Goal: Task Accomplishment & Management: Complete application form

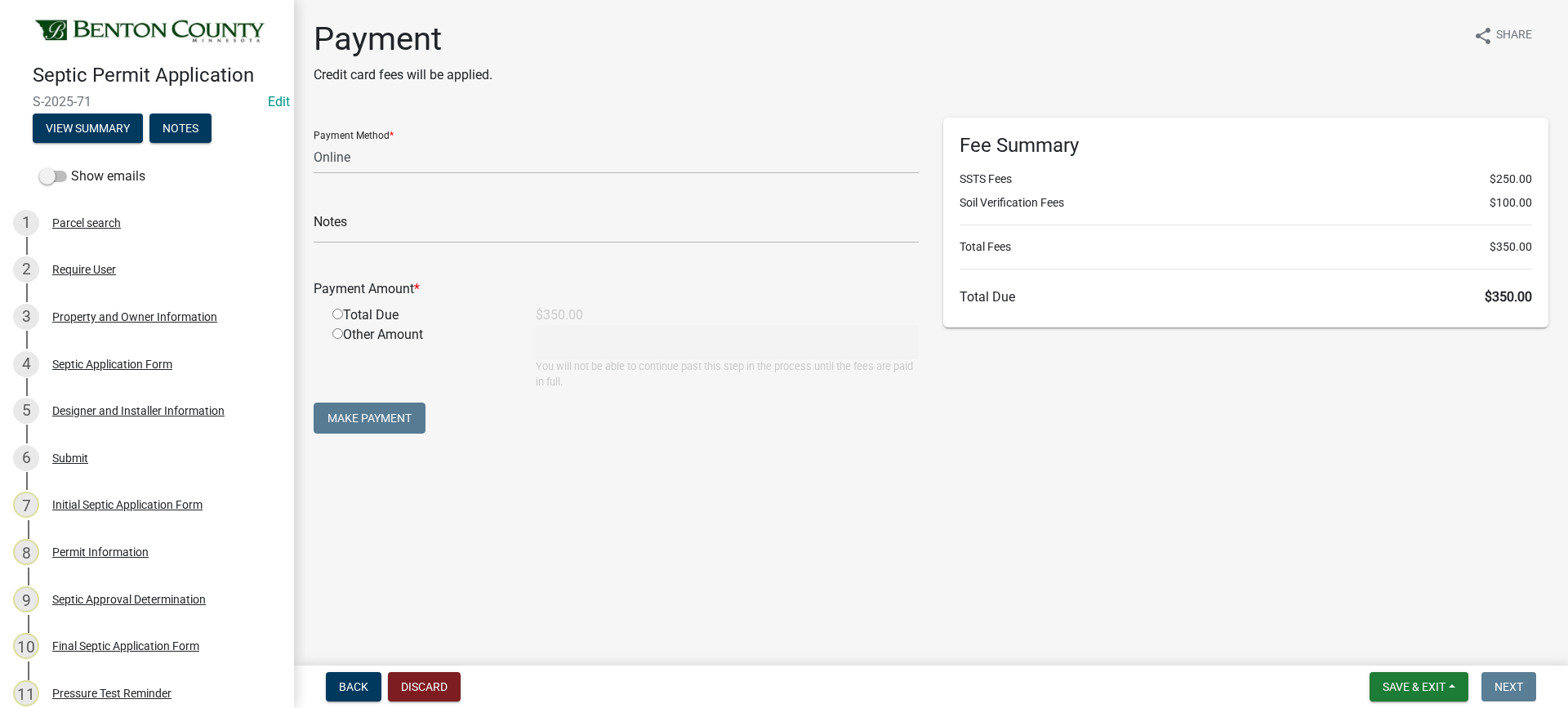
select select "3: 3"
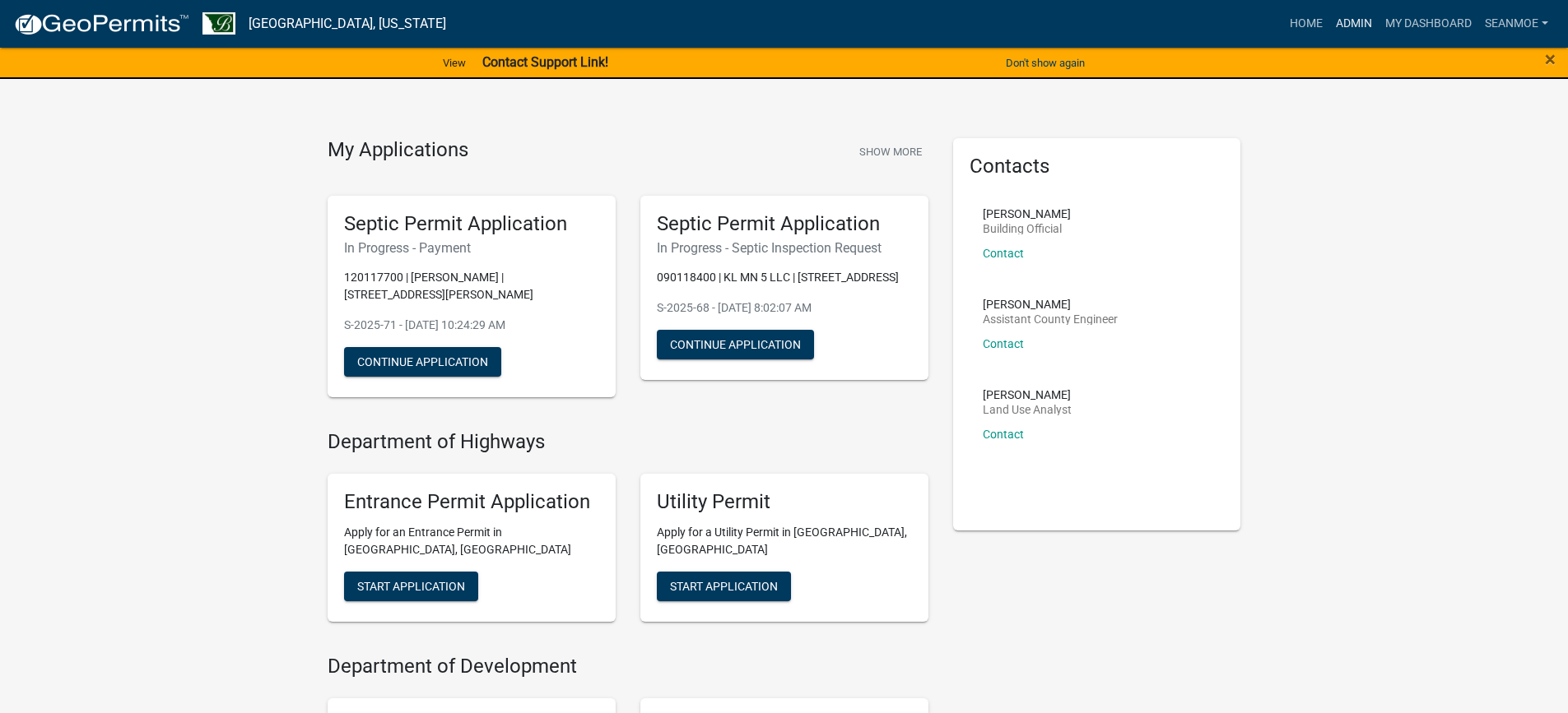
click at [1349, 23] on link "Admin" at bounding box center [1354, 24] width 49 height 31
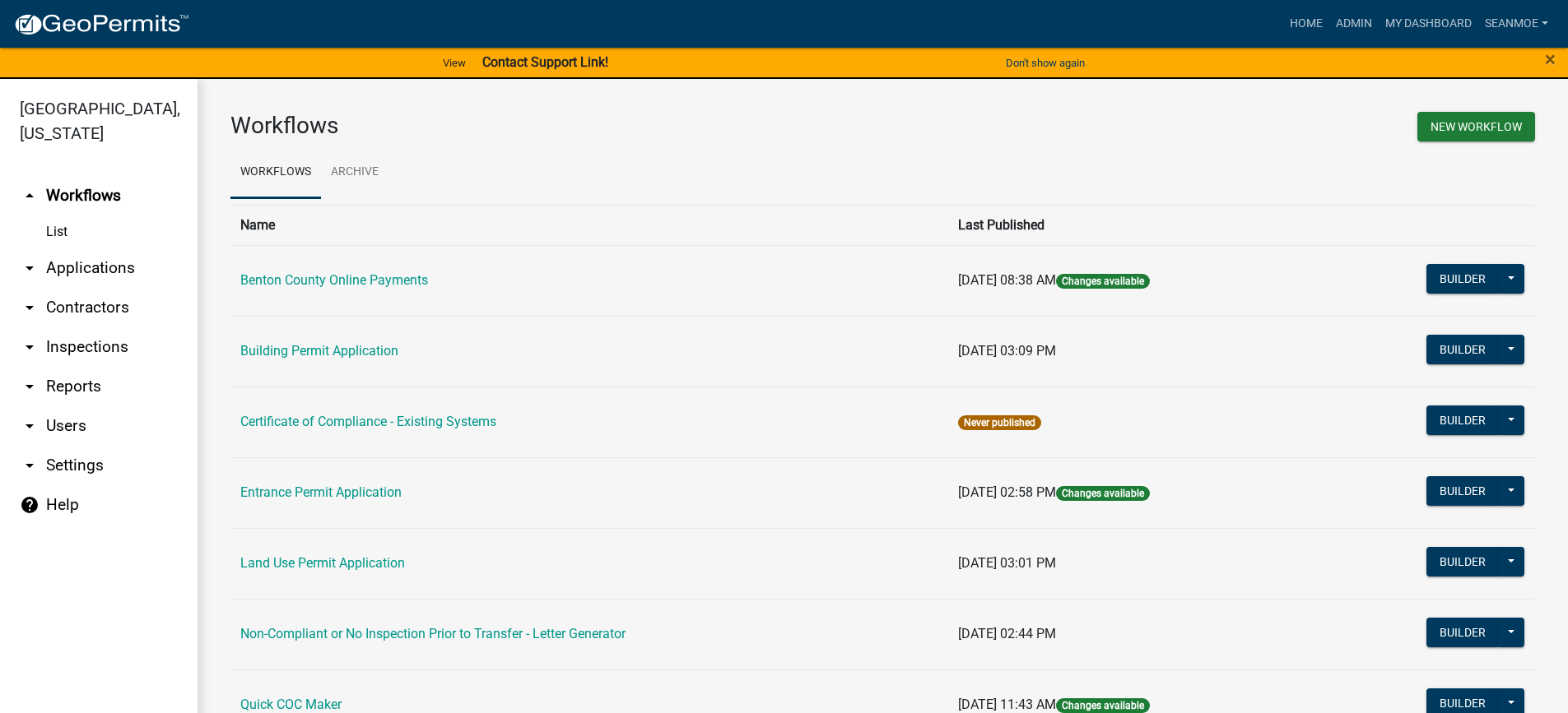
click at [90, 268] on link "arrow_drop_down Applications" at bounding box center [99, 267] width 198 height 40
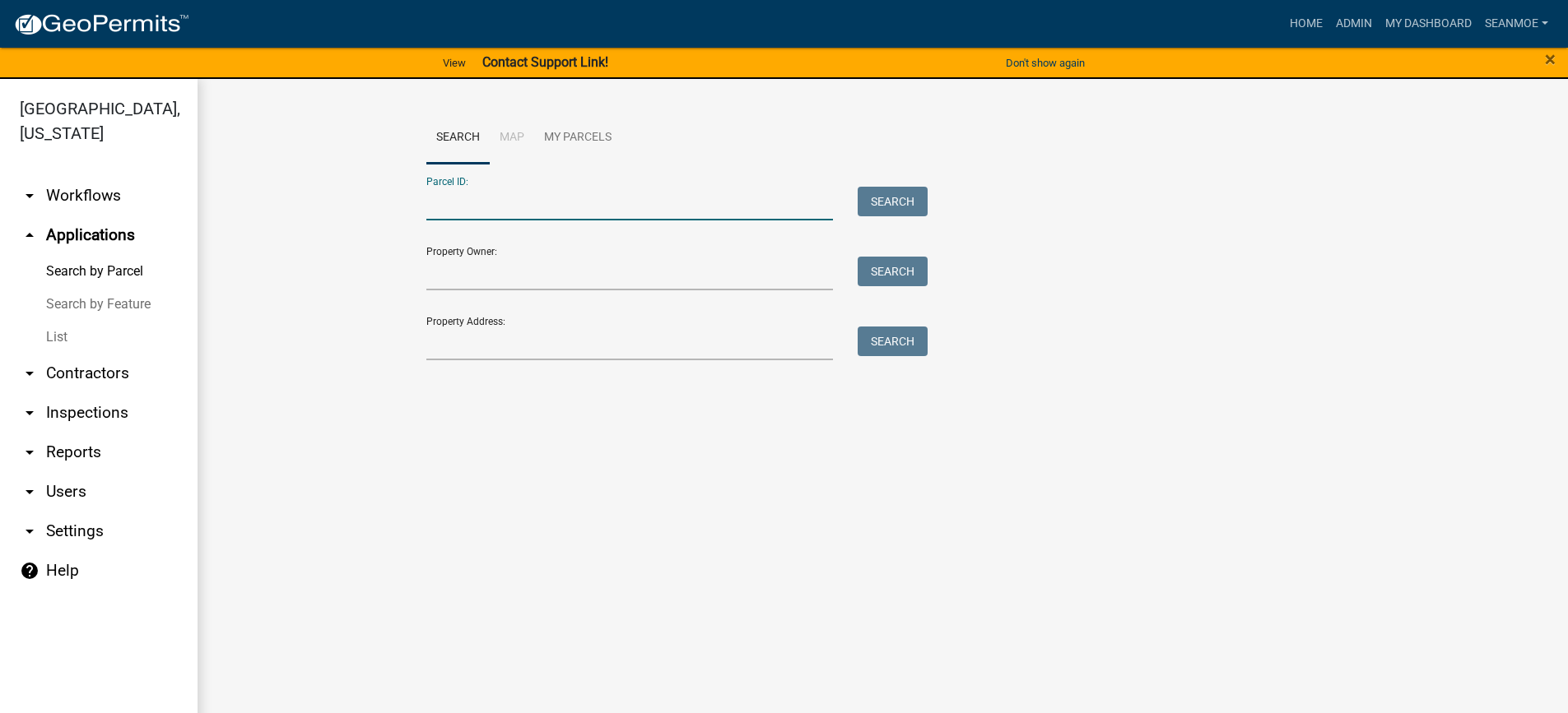
click at [472, 206] on input "Parcel ID:" at bounding box center [630, 203] width 407 height 34
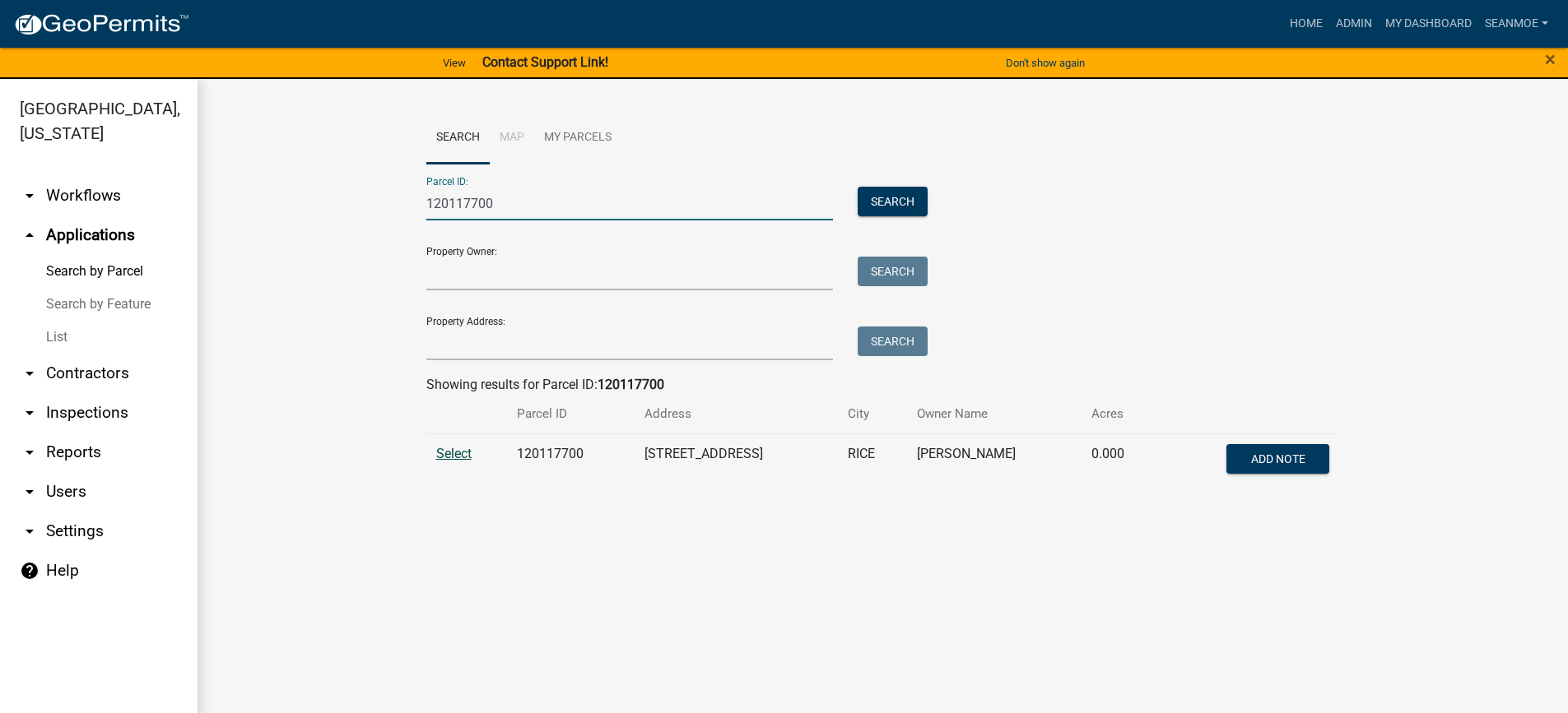
type input "120117700"
click at [458, 451] on span "Select" at bounding box center [454, 453] width 35 height 16
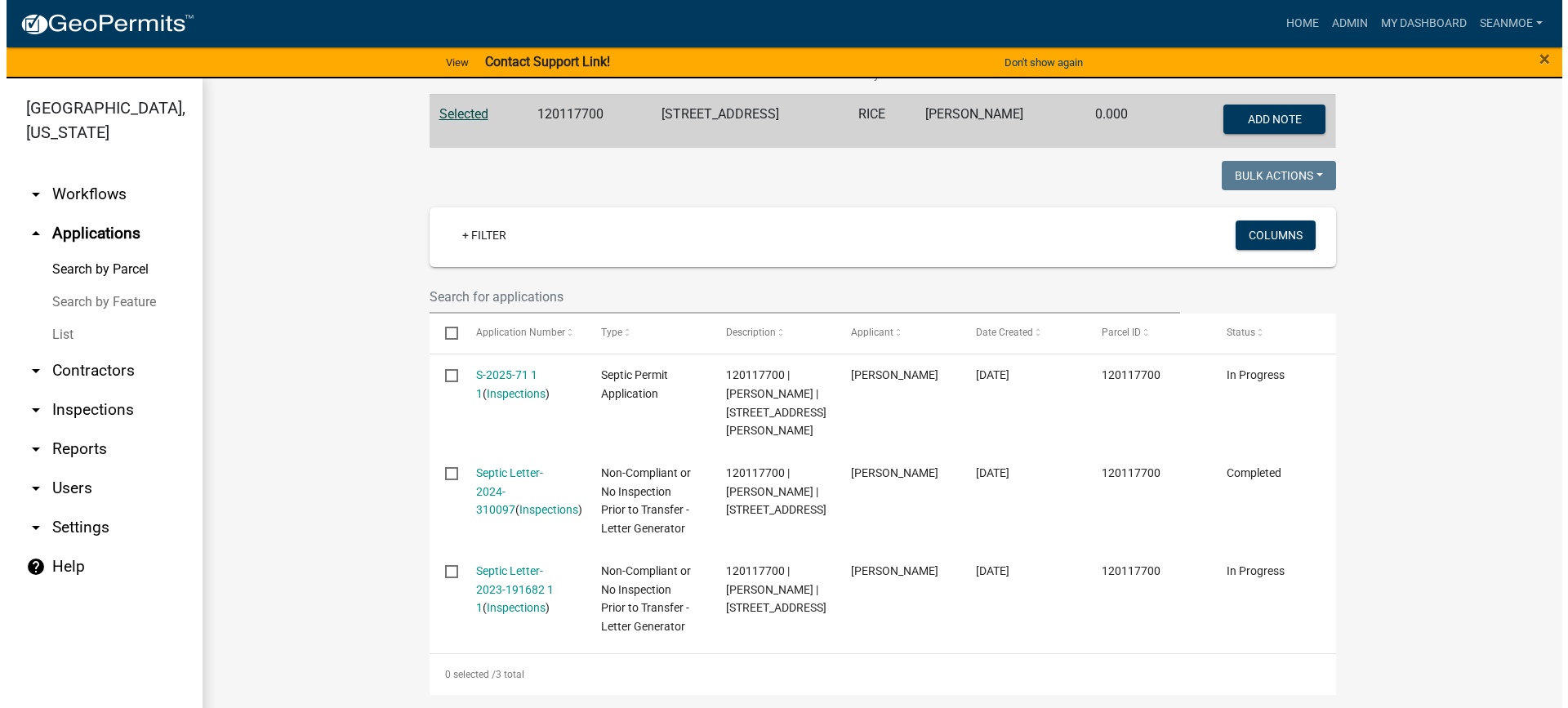
scroll to position [408, 0]
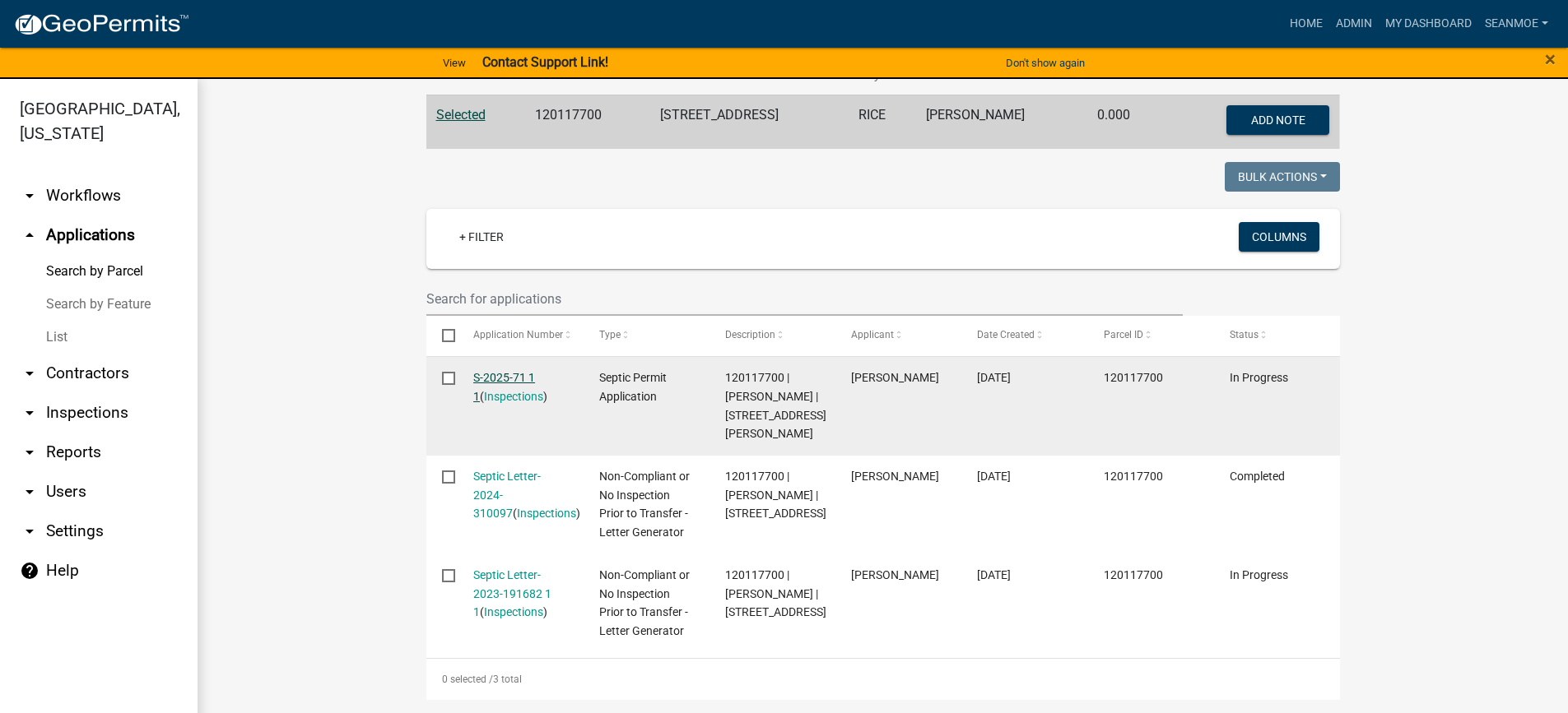
click at [504, 371] on link "S-2025-71 1 1" at bounding box center [503, 387] width 62 height 32
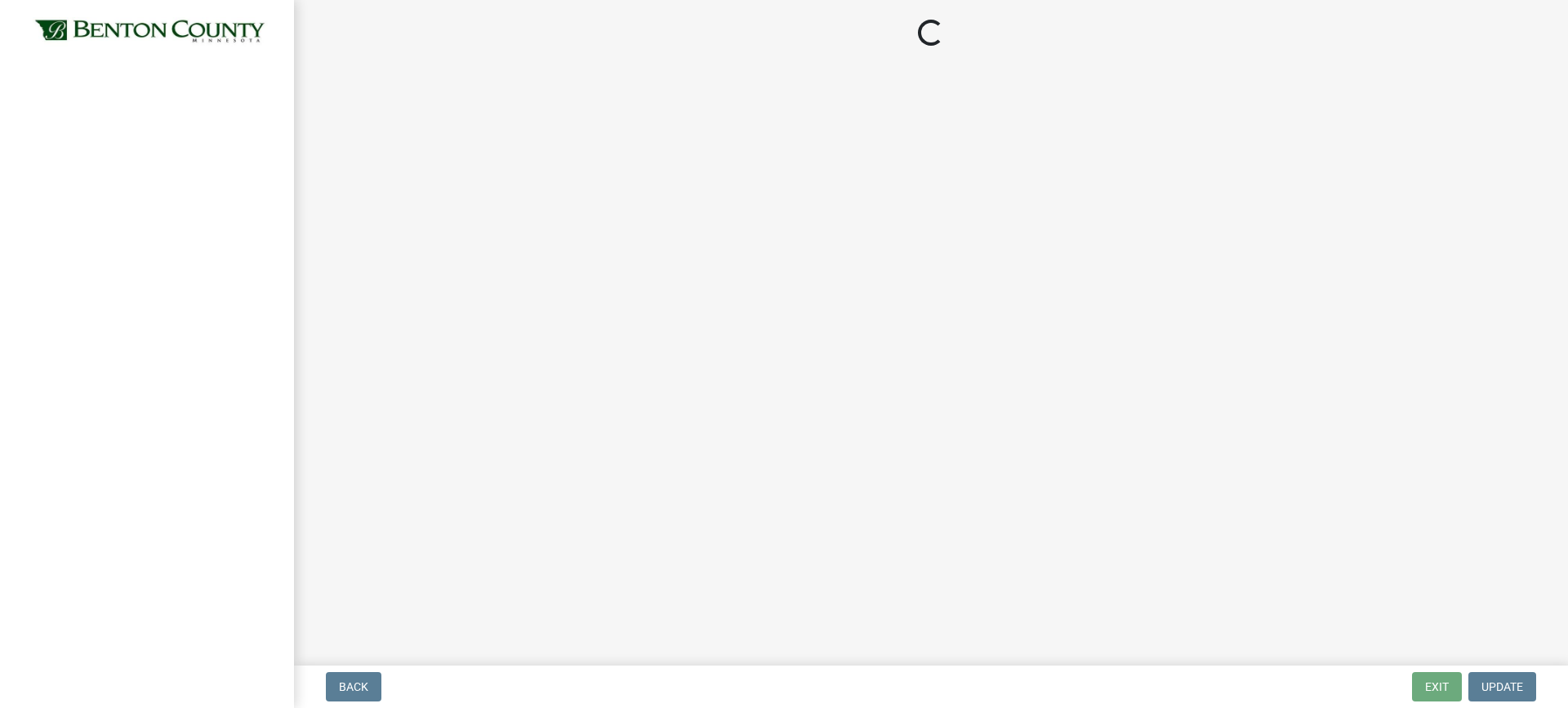
select select "3: 3"
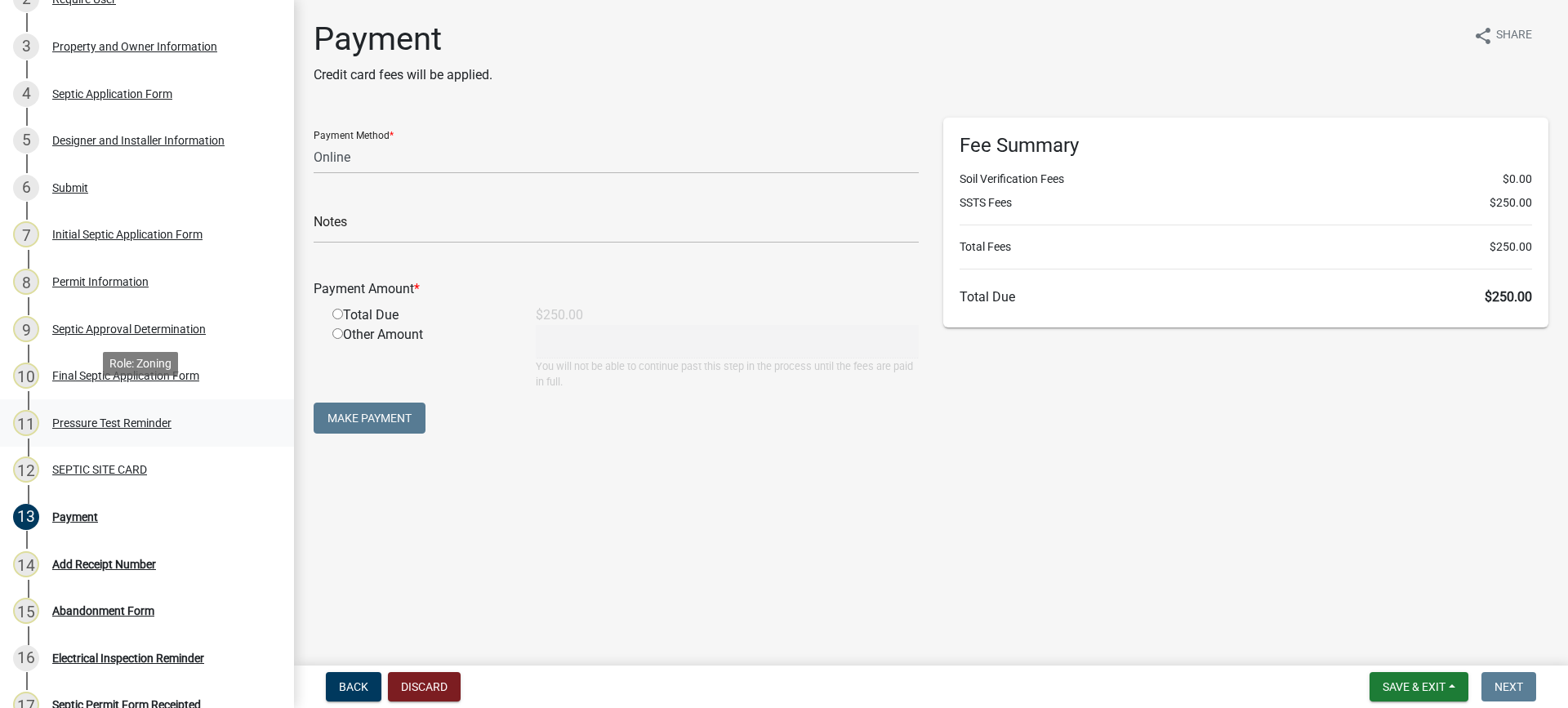
scroll to position [245, 0]
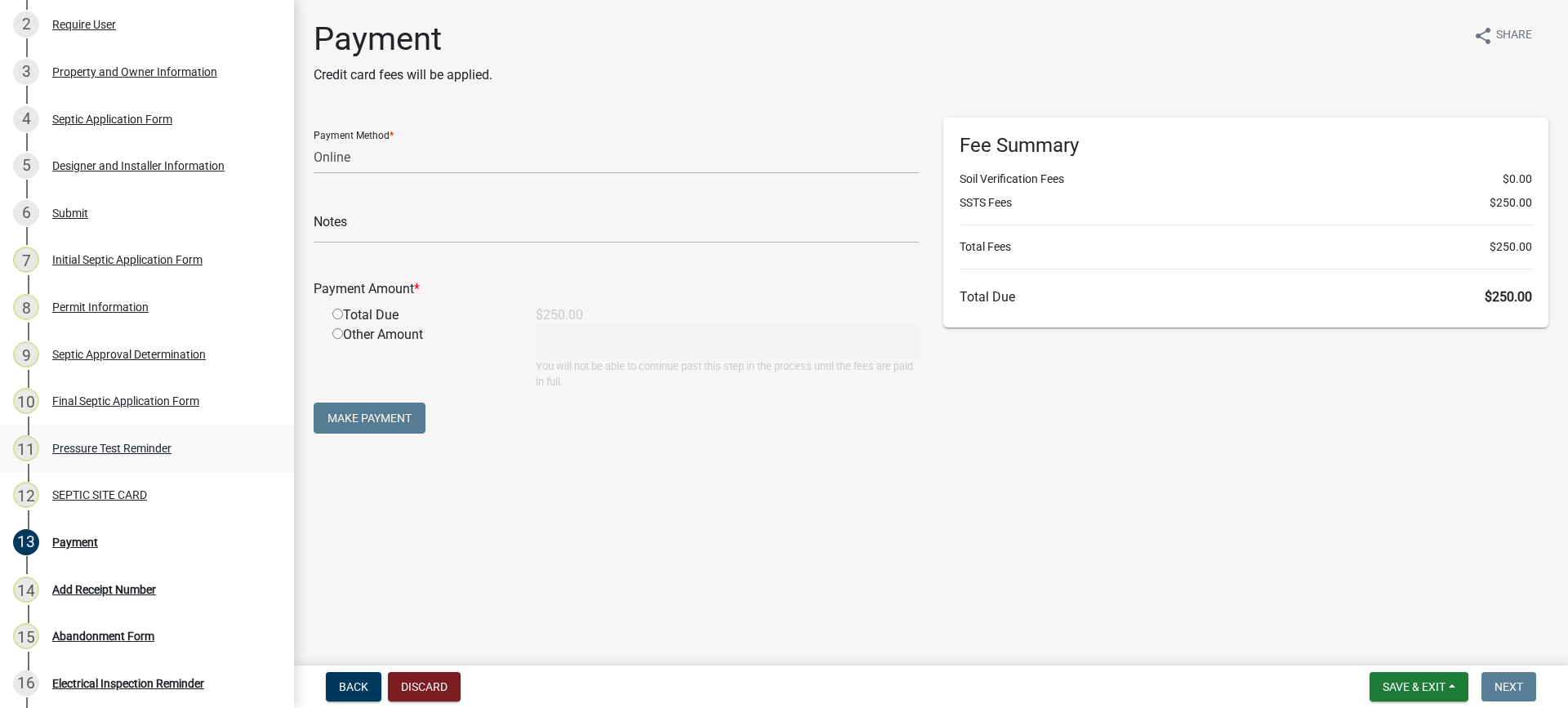
click at [147, 448] on div "Pressure Test Reminder" at bounding box center [111, 448] width 119 height 12
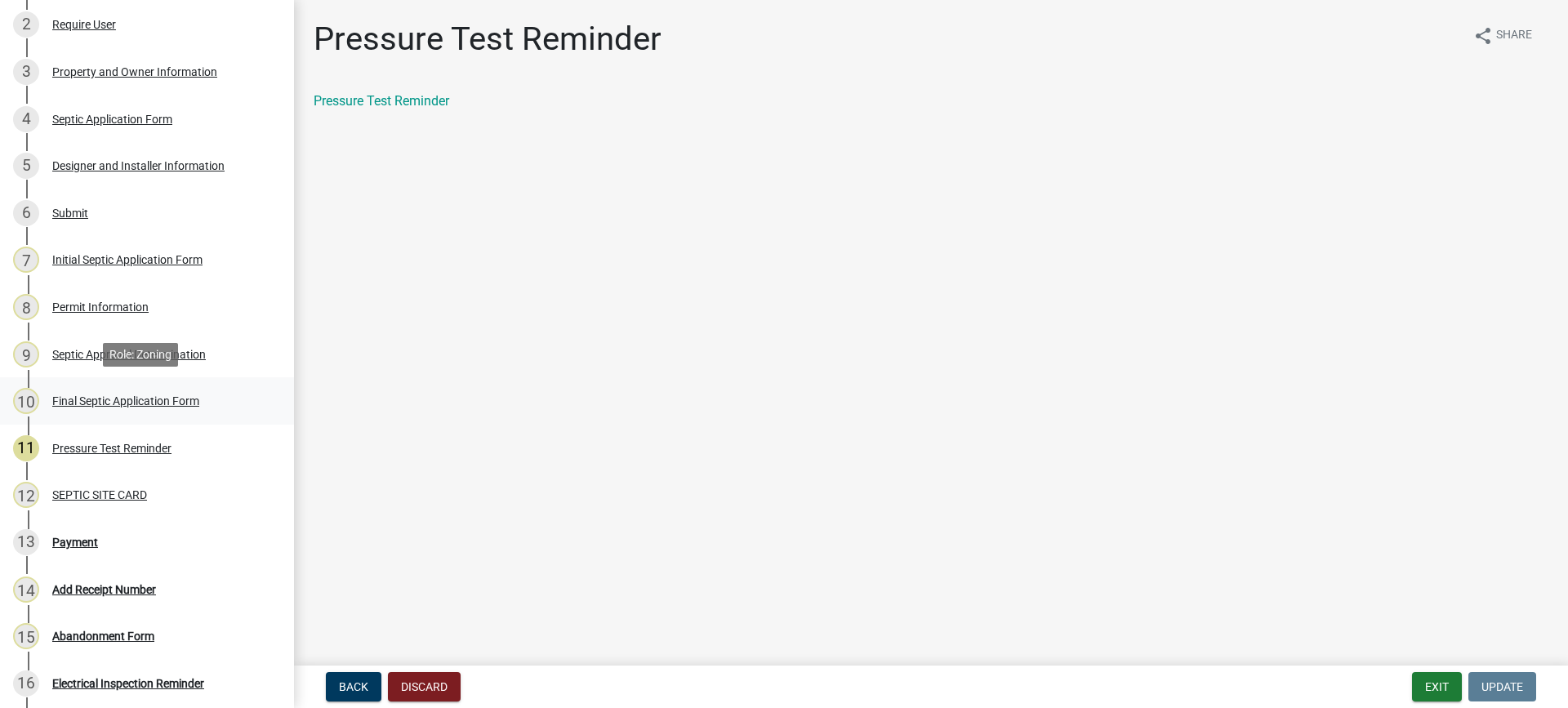
click at [141, 395] on div "Final Septic Application Form" at bounding box center [125, 401] width 147 height 12
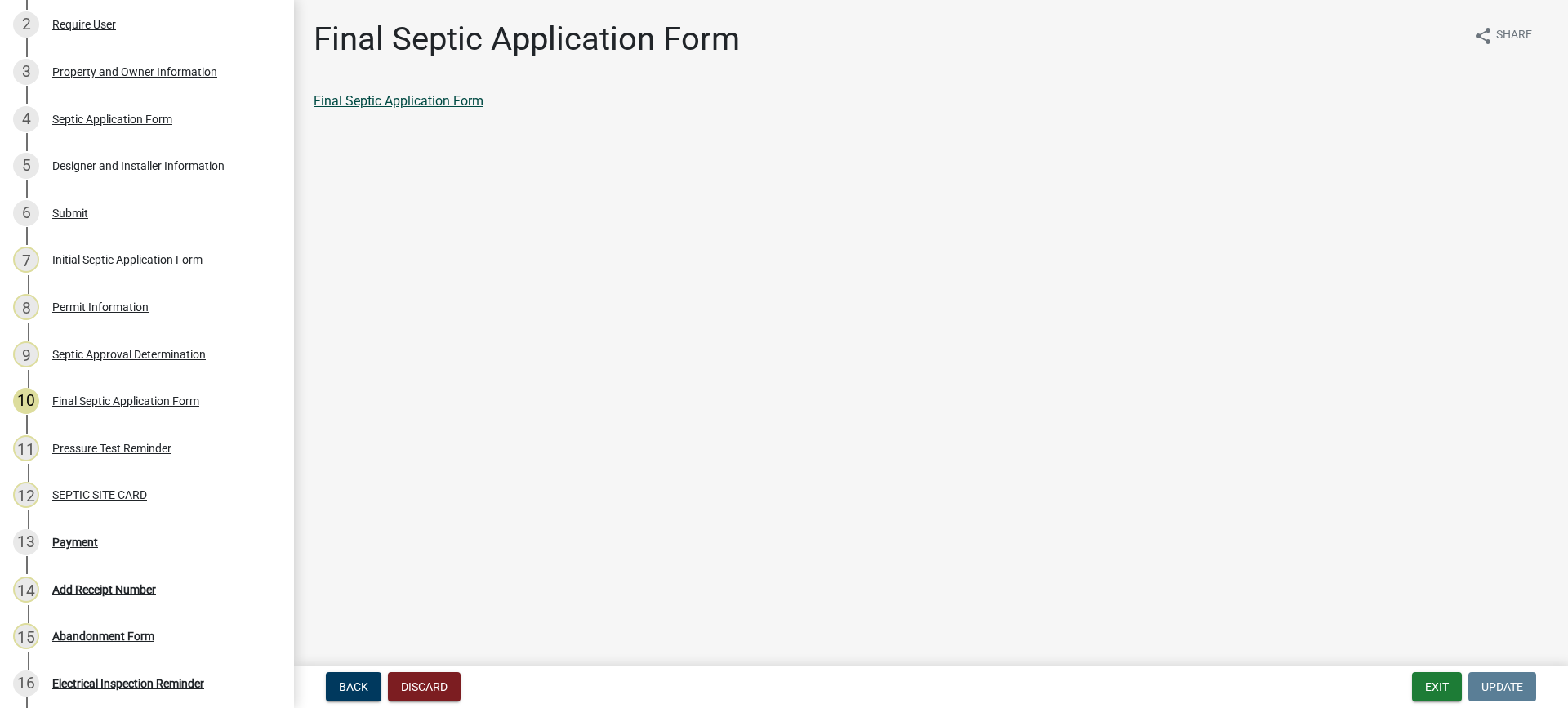
click at [394, 99] on link "Final Septic Application Form" at bounding box center [398, 101] width 170 height 16
click at [106, 351] on div "Septic Approval Determination" at bounding box center [128, 354] width 153 height 12
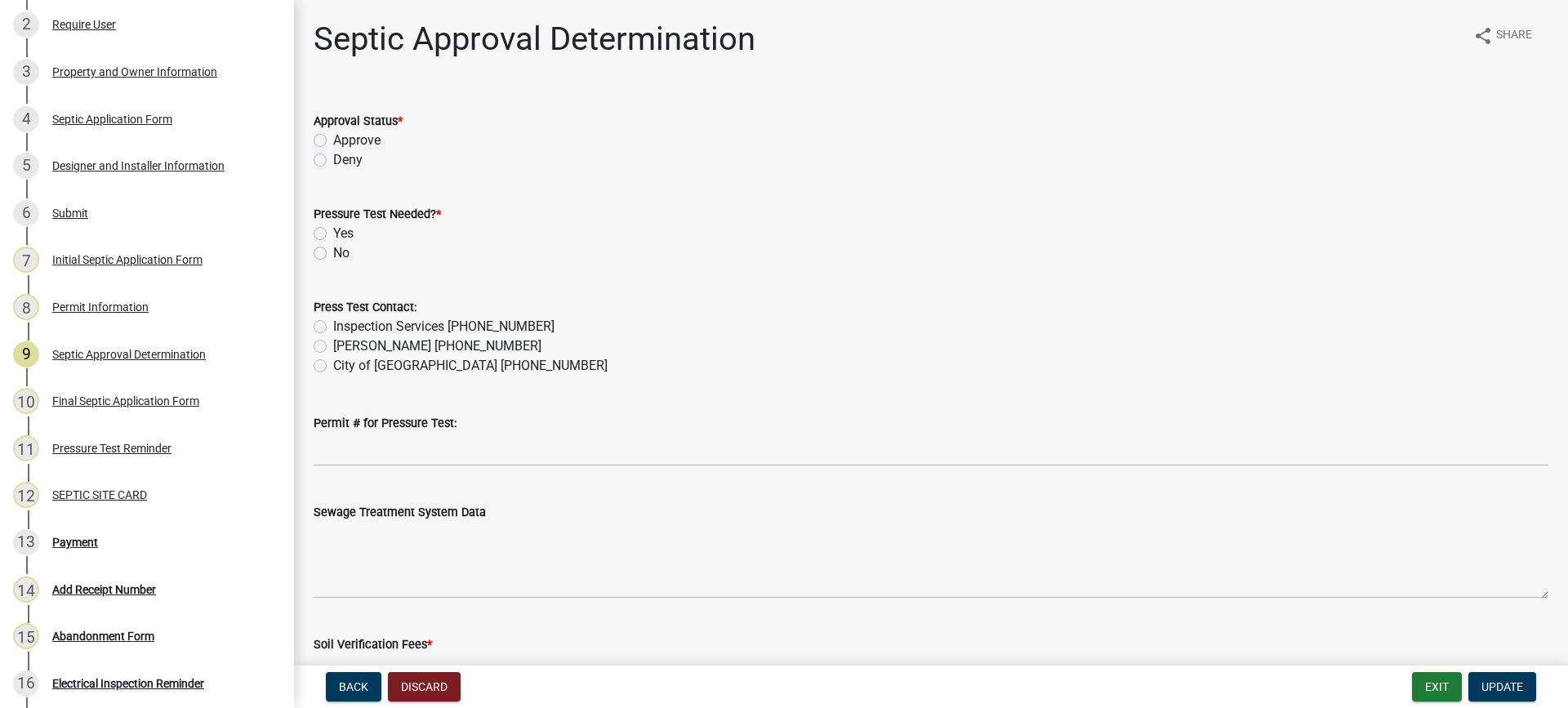
click at [334, 141] on label "Approve" at bounding box center [357, 140] width 48 height 19
click at [334, 141] on input "Approve" at bounding box center [339, 136] width 11 height 11
radio input "true"
click at [334, 231] on label "Yes" at bounding box center [344, 233] width 20 height 19
click at [334, 231] on input "Yes" at bounding box center [339, 229] width 11 height 11
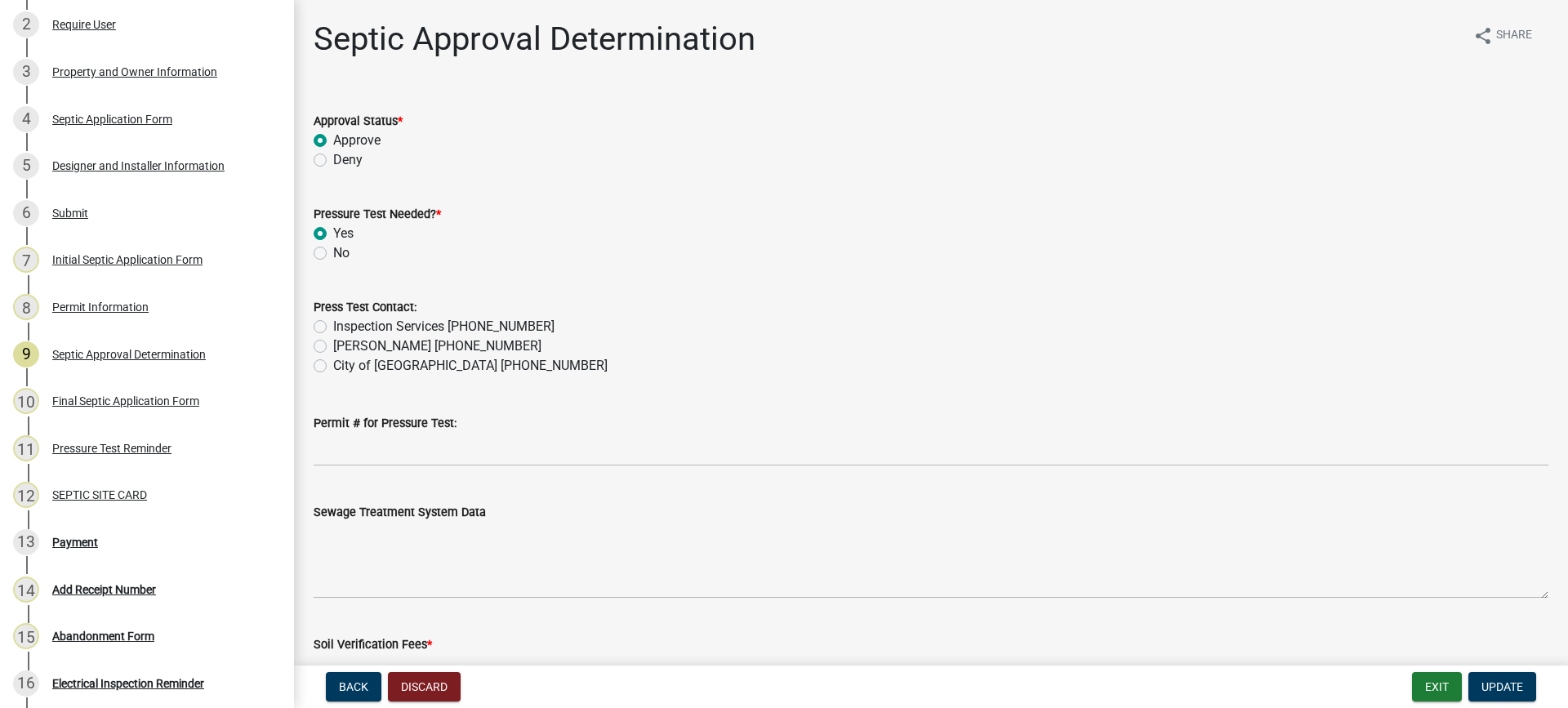
radio input "true"
click at [334, 350] on label "Nancy Scott 320-293-5298" at bounding box center [437, 346] width 209 height 19
click at [334, 347] on input "Nancy Scott 320-293-5298" at bounding box center [339, 342] width 11 height 11
radio input "true"
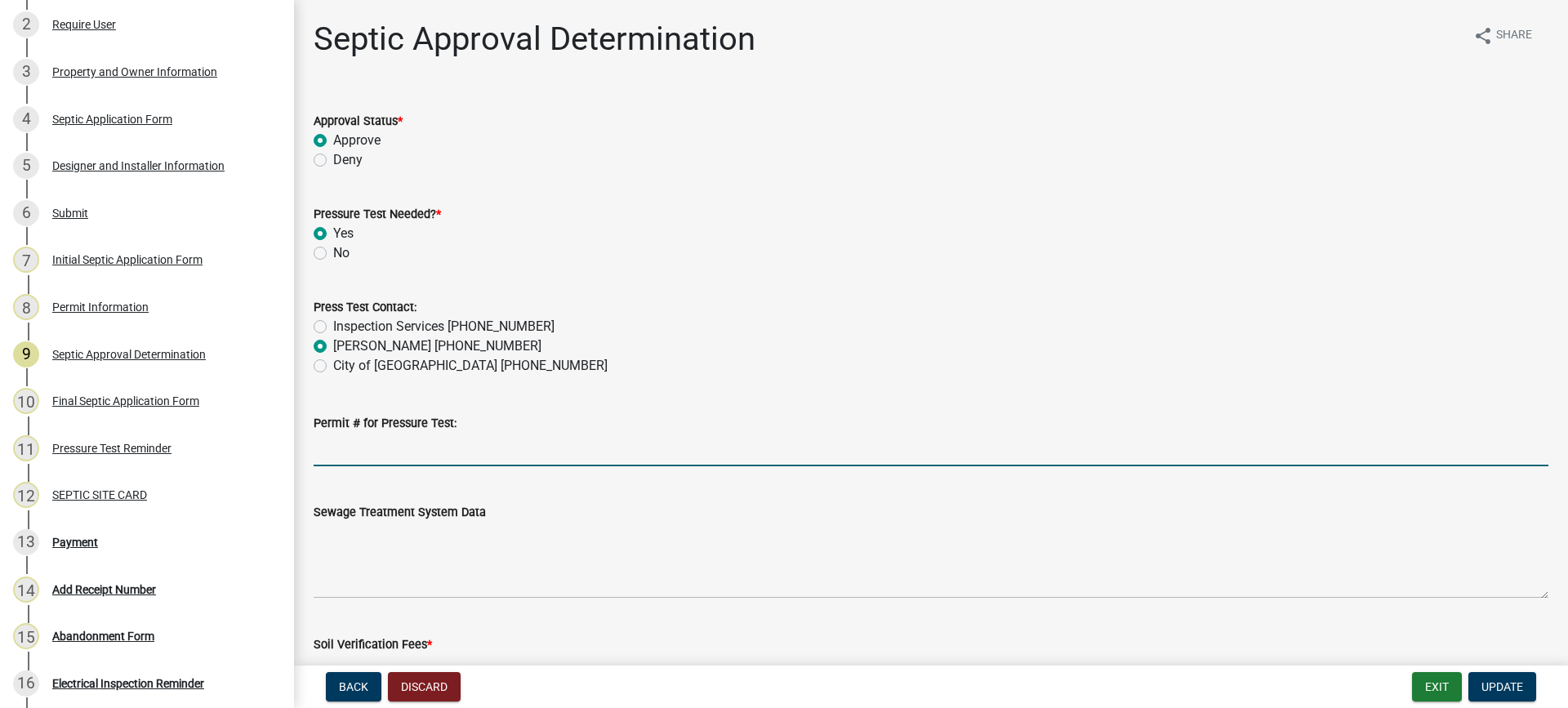
click at [368, 453] on input "Permit # for Pressure Test:" at bounding box center [931, 450] width 1235 height 34
type input "Watab Twp"
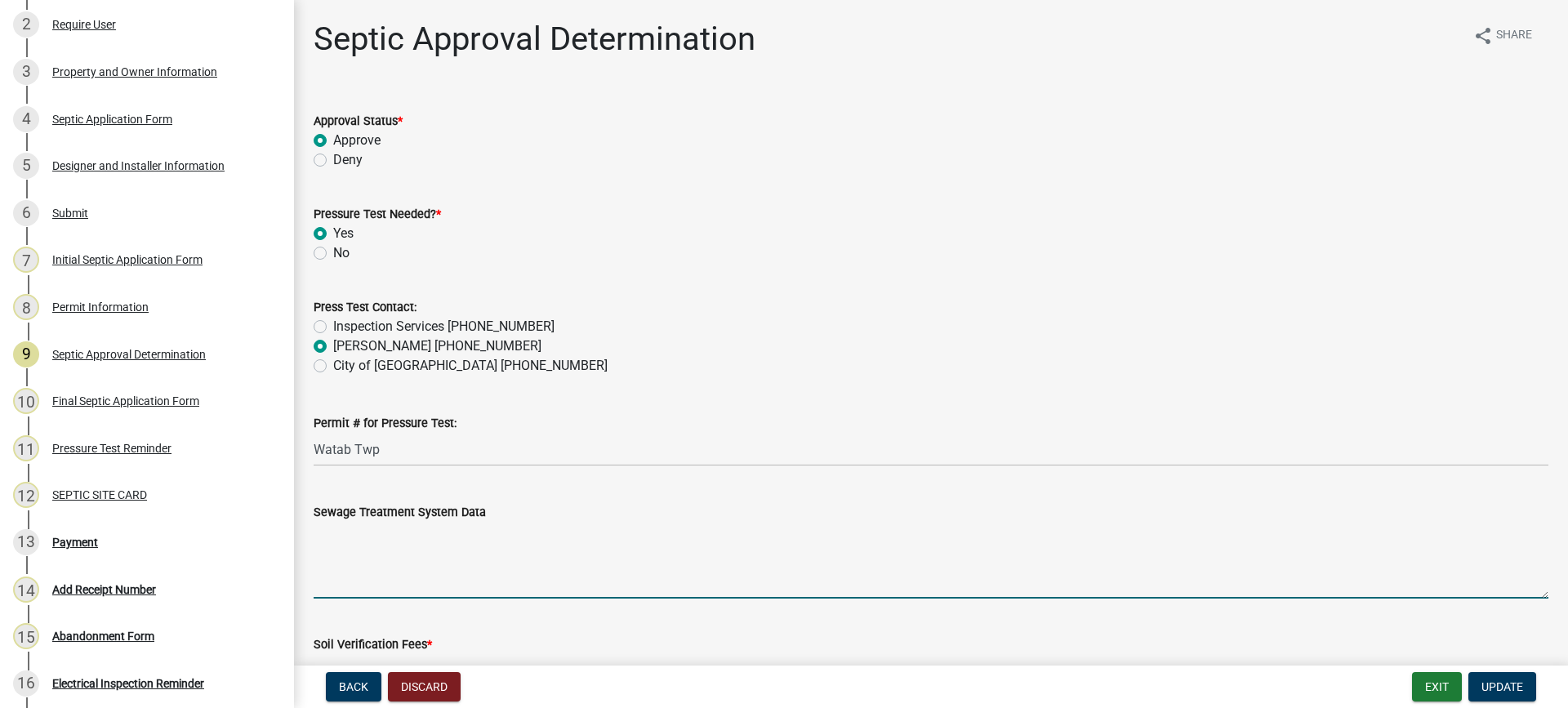
click at [416, 561] on textarea "Sewage Treatment System Data" at bounding box center [931, 561] width 1235 height 77
paste textarea "Installation of a 584 sq ft - 16'x36.5' PRESSURE BED SYSTEM with SOIL CORRECTIO…"
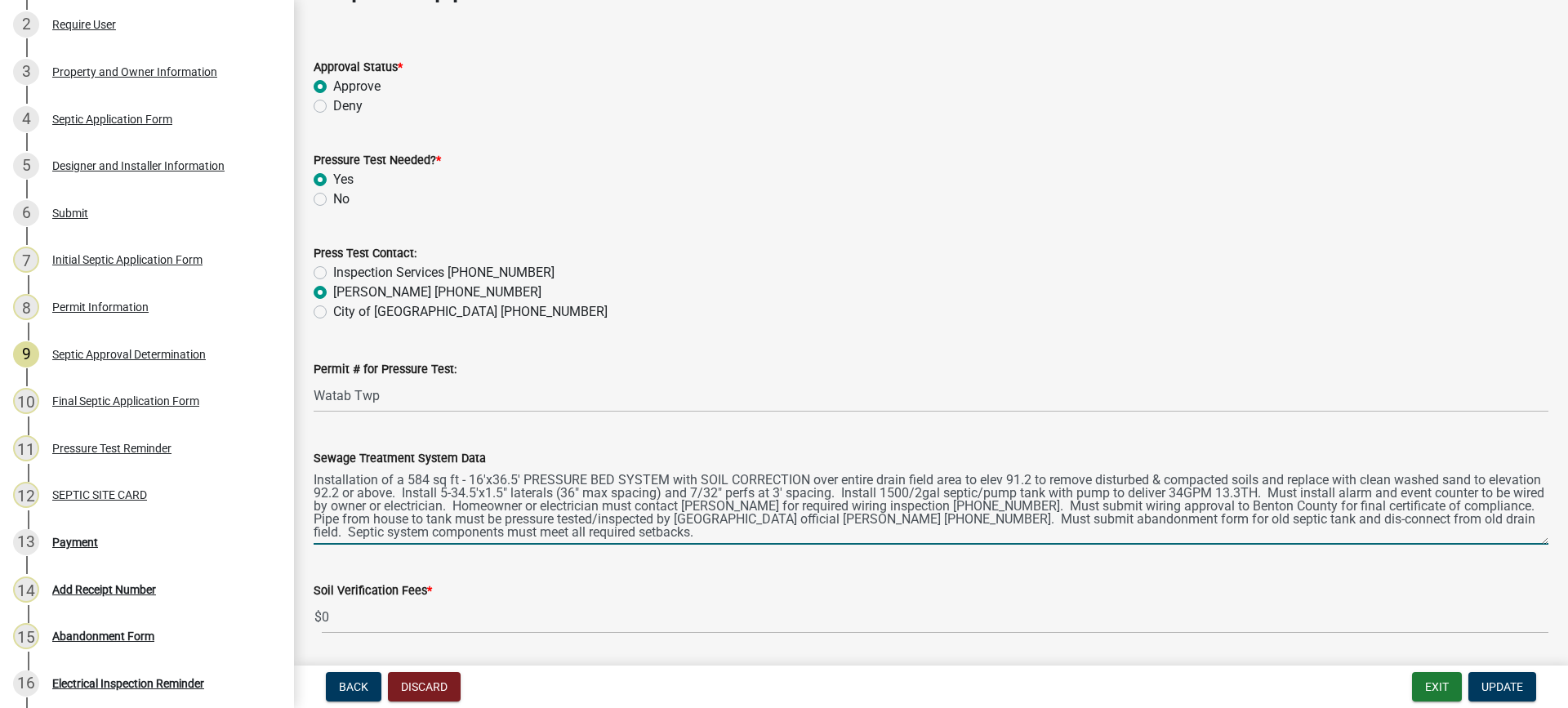
scroll to position [327, 0]
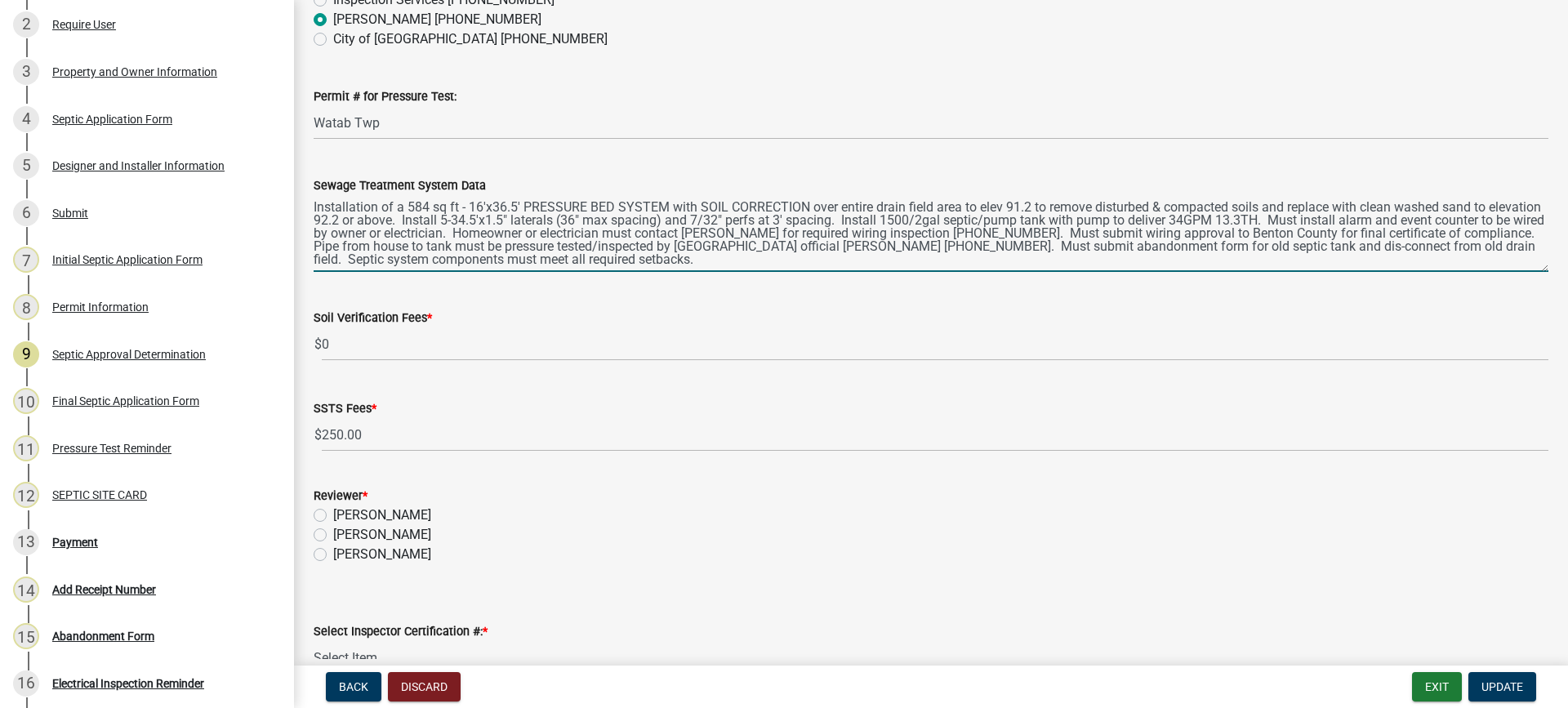
type textarea "Installation of a 584 sq ft - 16'x36.5' PRESSURE BED SYSTEM with SOIL CORRECTIO…"
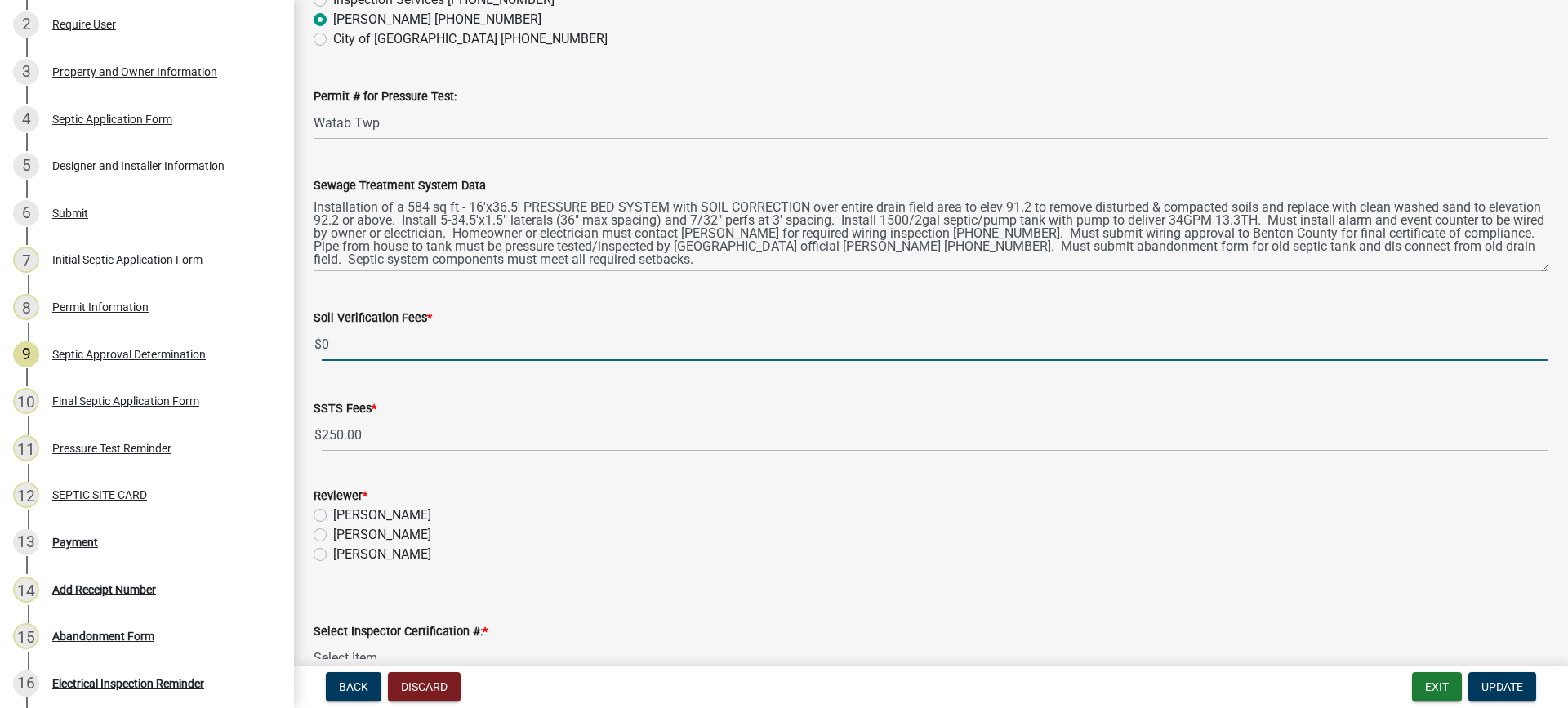
click at [327, 339] on input "0" at bounding box center [935, 344] width 1227 height 34
drag, startPoint x: 343, startPoint y: 344, endPoint x: 324, endPoint y: 343, distance: 19.0
click at [324, 343] on input "010" at bounding box center [935, 344] width 1227 height 34
type input "100"
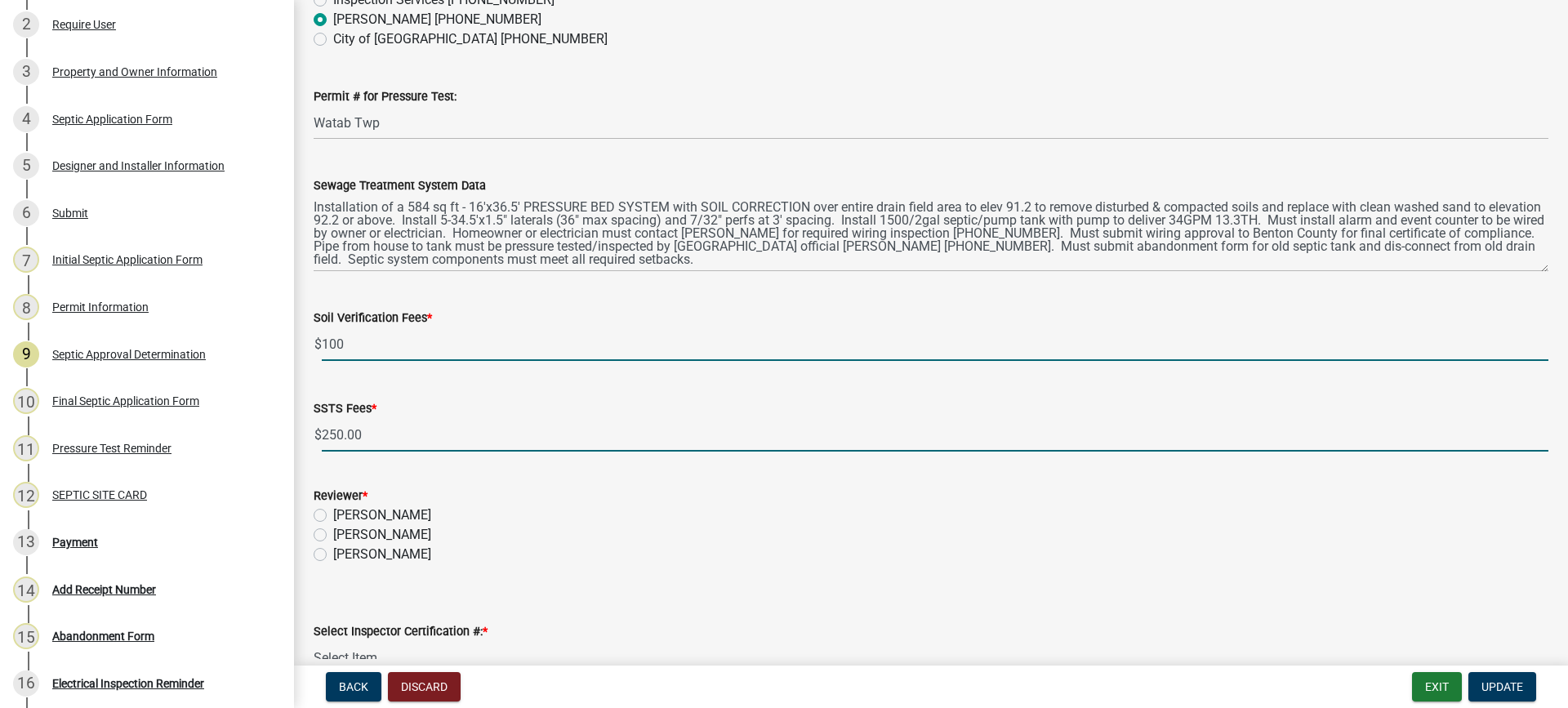
click at [456, 441] on input "250.00" at bounding box center [935, 435] width 1227 height 34
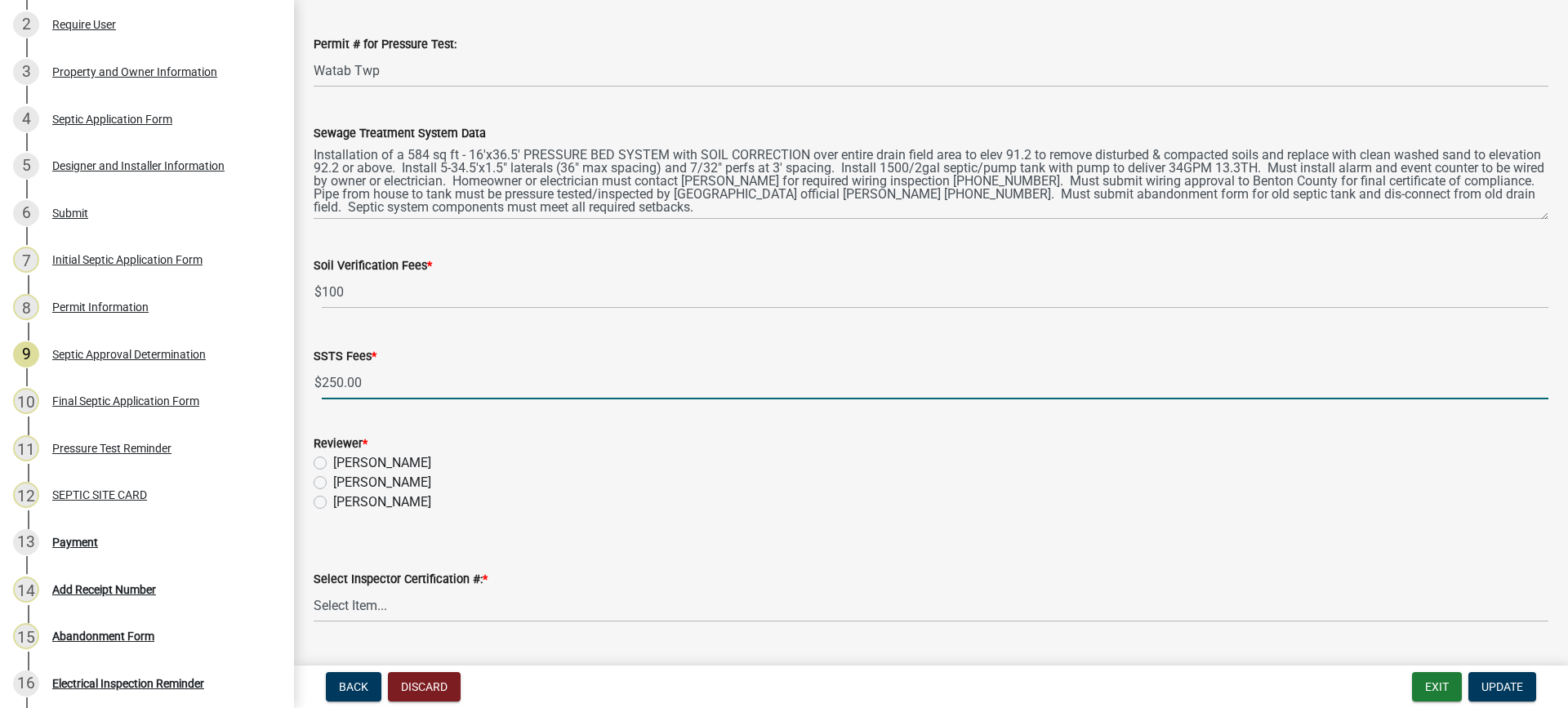
scroll to position [408, 0]
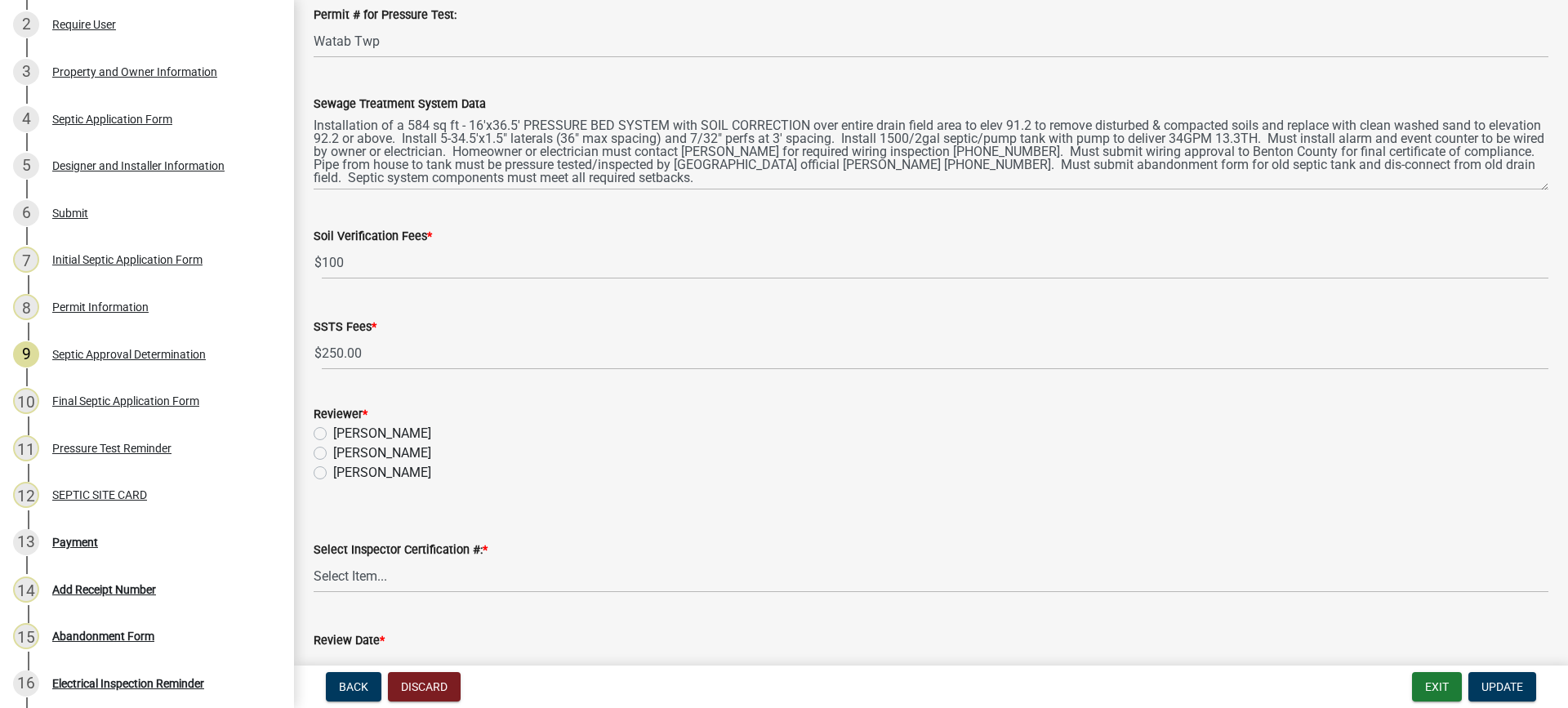
click at [334, 452] on label "Sean Moe" at bounding box center [382, 452] width 98 height 19
click at [334, 452] on input "Sean Moe" at bounding box center [339, 448] width 11 height 11
radio input "true"
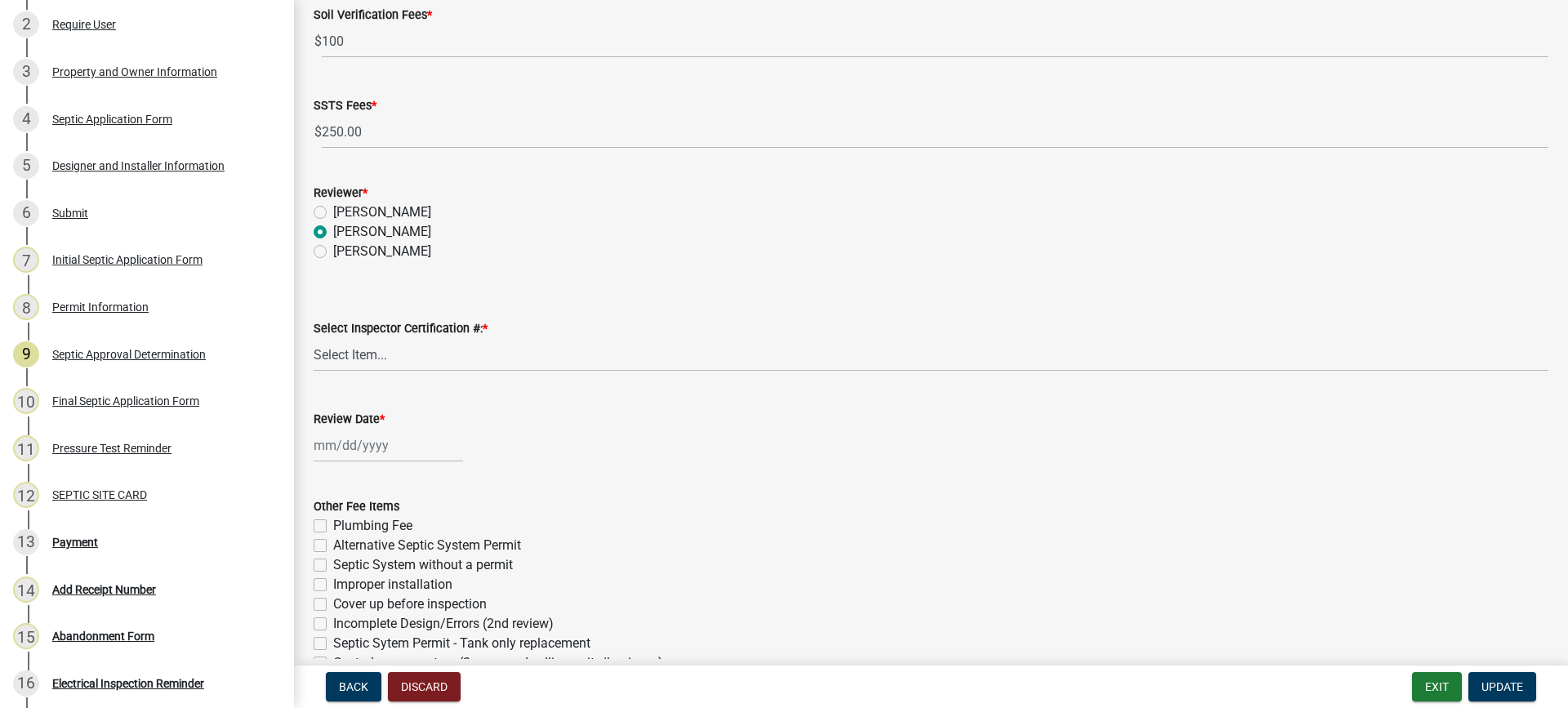
scroll to position [654, 0]
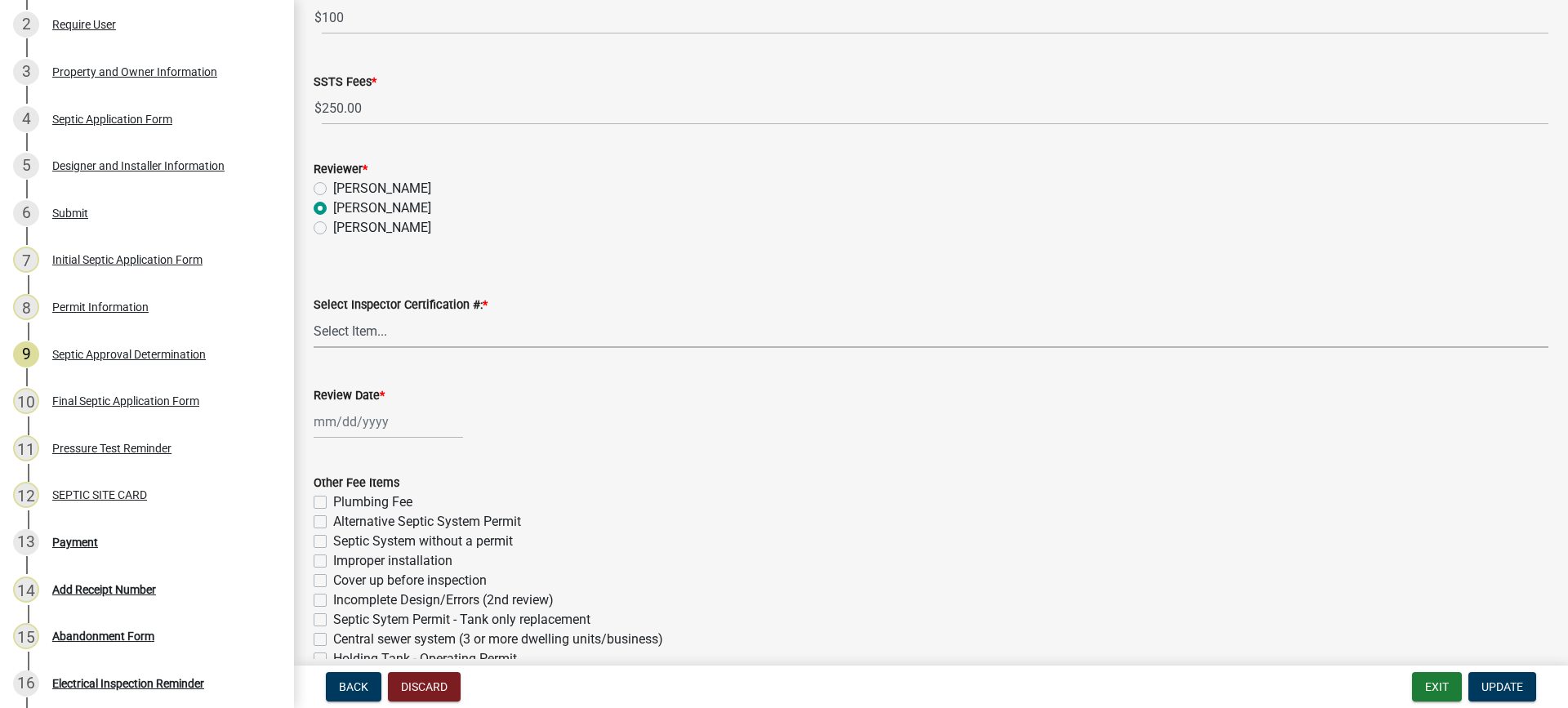
click at [347, 330] on select "Select Item... C8970 C10350" at bounding box center [931, 331] width 1235 height 34
click at [313, 314] on select "Select Item... C8970 C10350" at bounding box center [931, 331] width 1235 height 34
select select "d675f826-2bf1-4ce2-9ebe-43c1842a6c70"
click at [350, 426] on div at bounding box center [388, 421] width 149 height 34
select select "9"
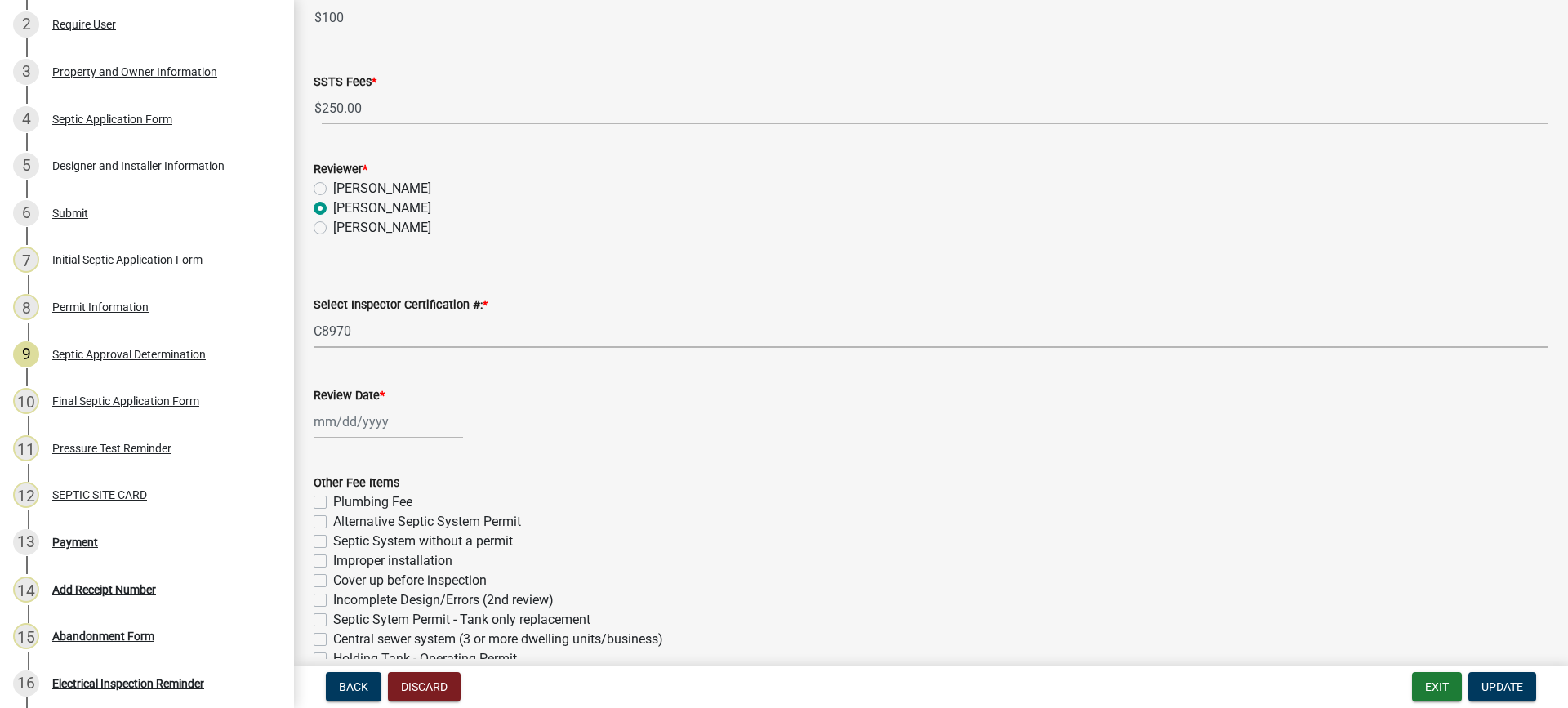
select select "2025"
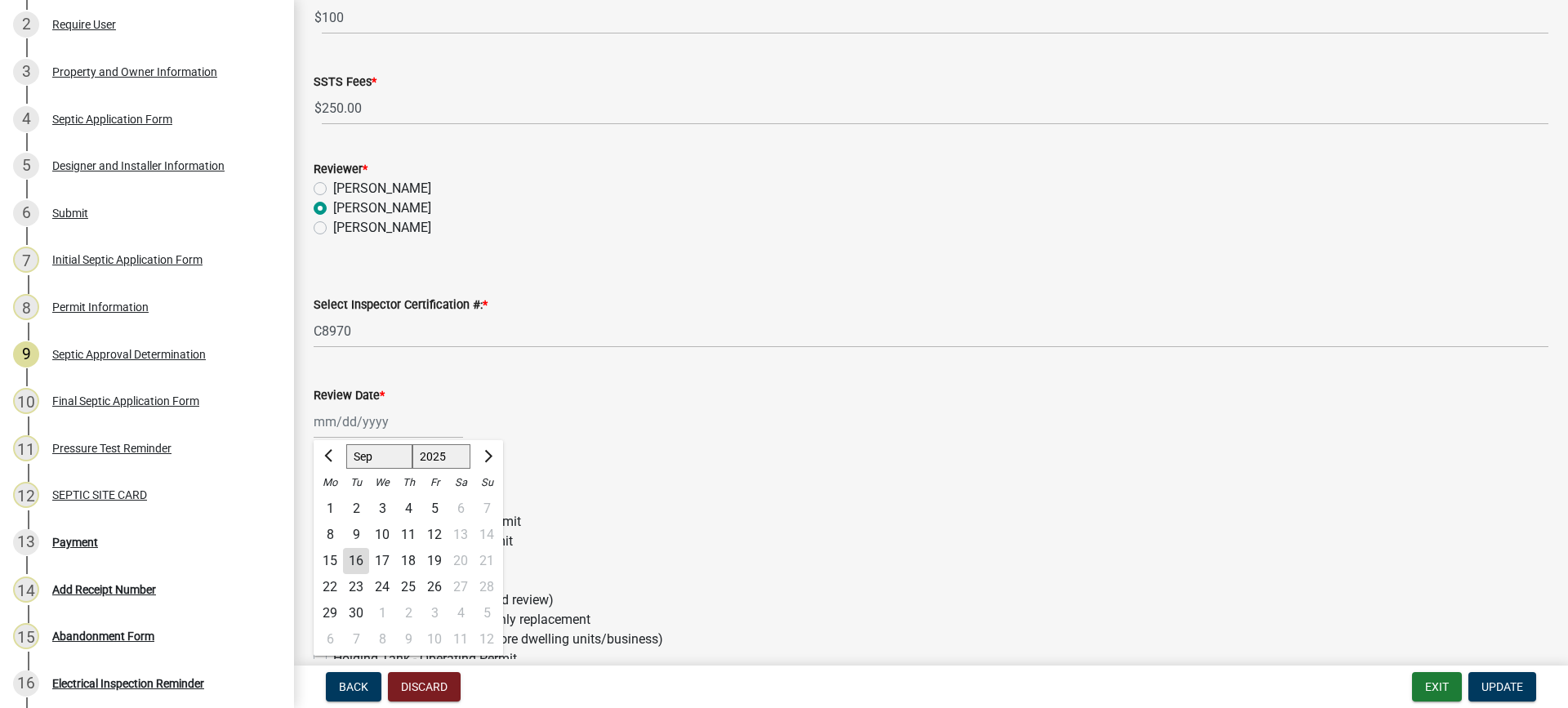
drag, startPoint x: 360, startPoint y: 560, endPoint x: 420, endPoint y: 514, distance: 75.6
click at [362, 559] on div "16" at bounding box center [355, 561] width 26 height 26
type input "09/16/2025"
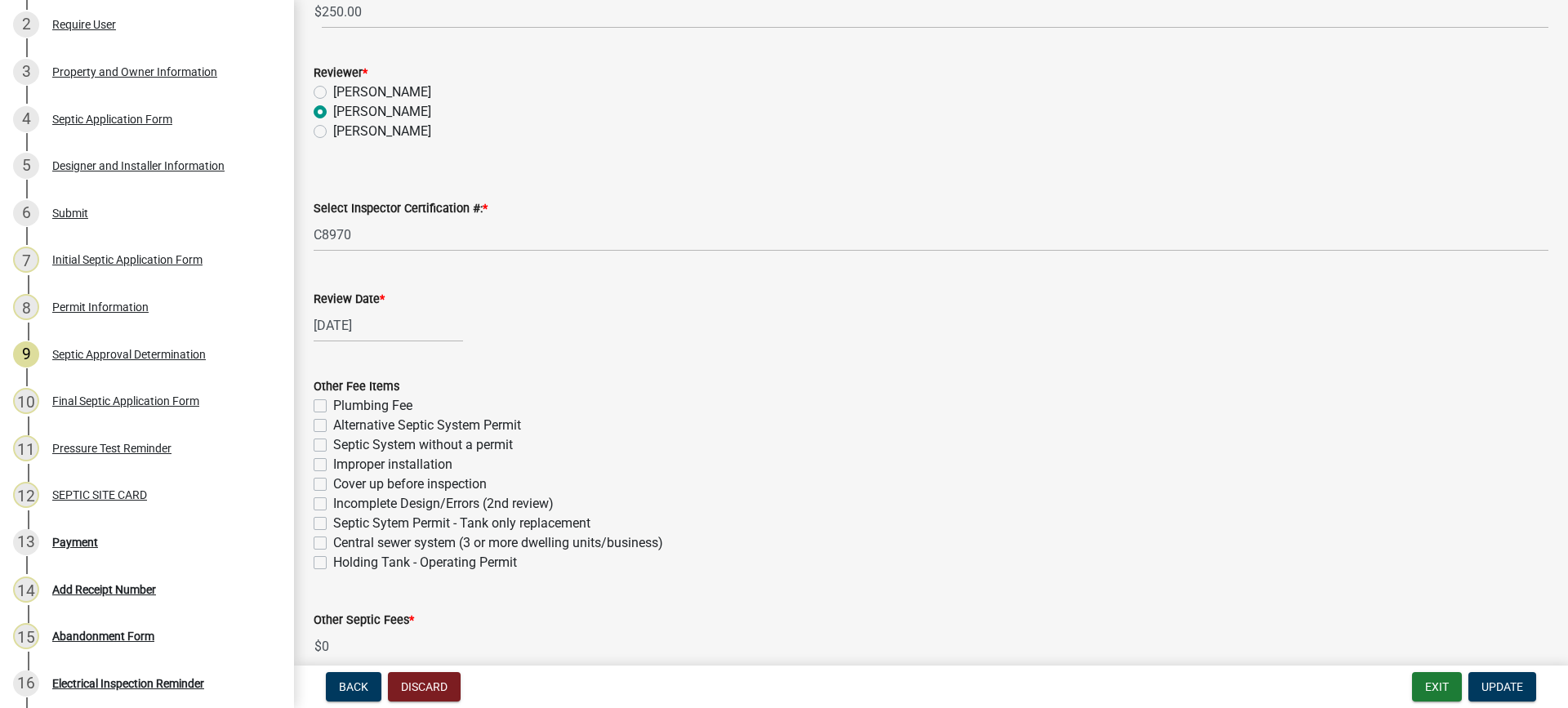
scroll to position [922, 0]
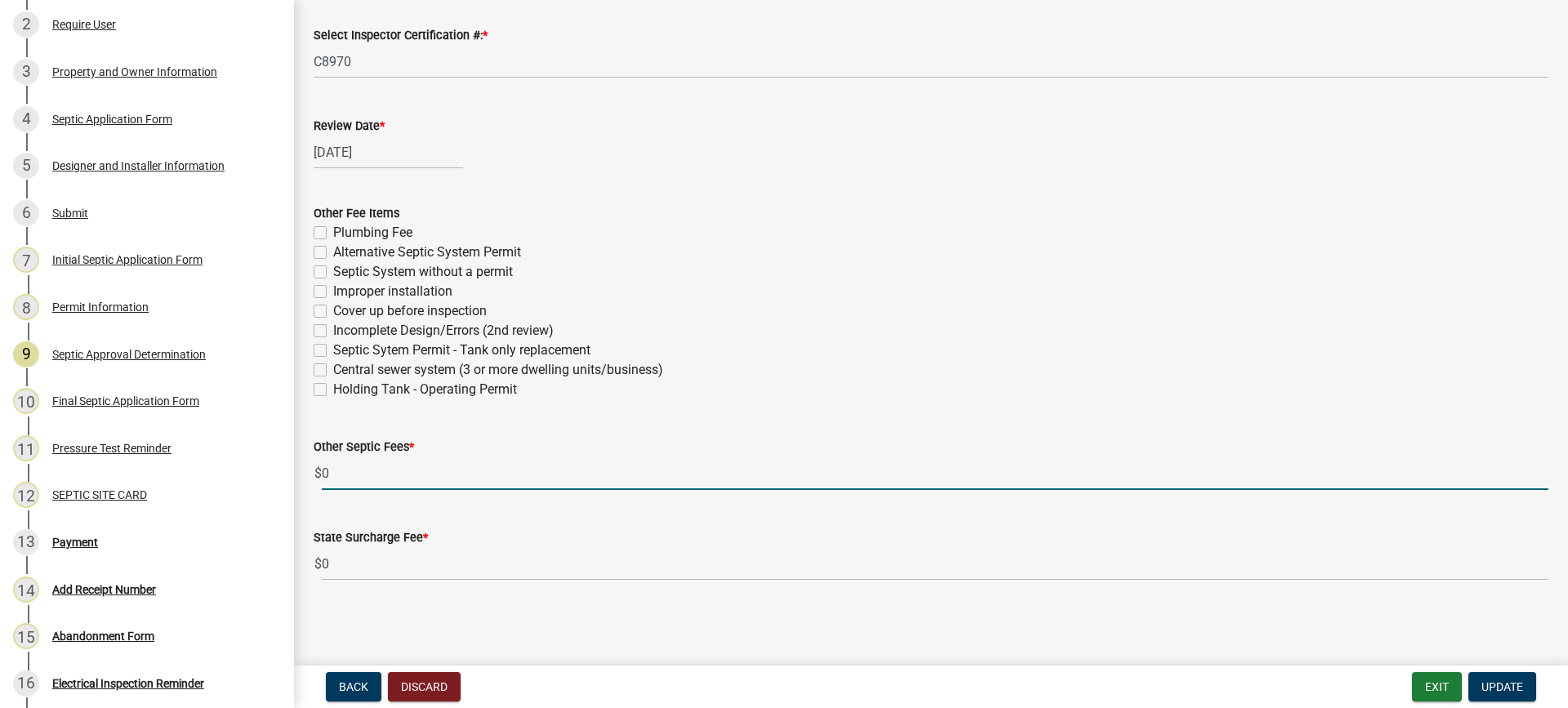
click at [368, 478] on input "0" at bounding box center [935, 473] width 1227 height 34
click at [1500, 688] on span "Update" at bounding box center [1503, 687] width 42 height 13
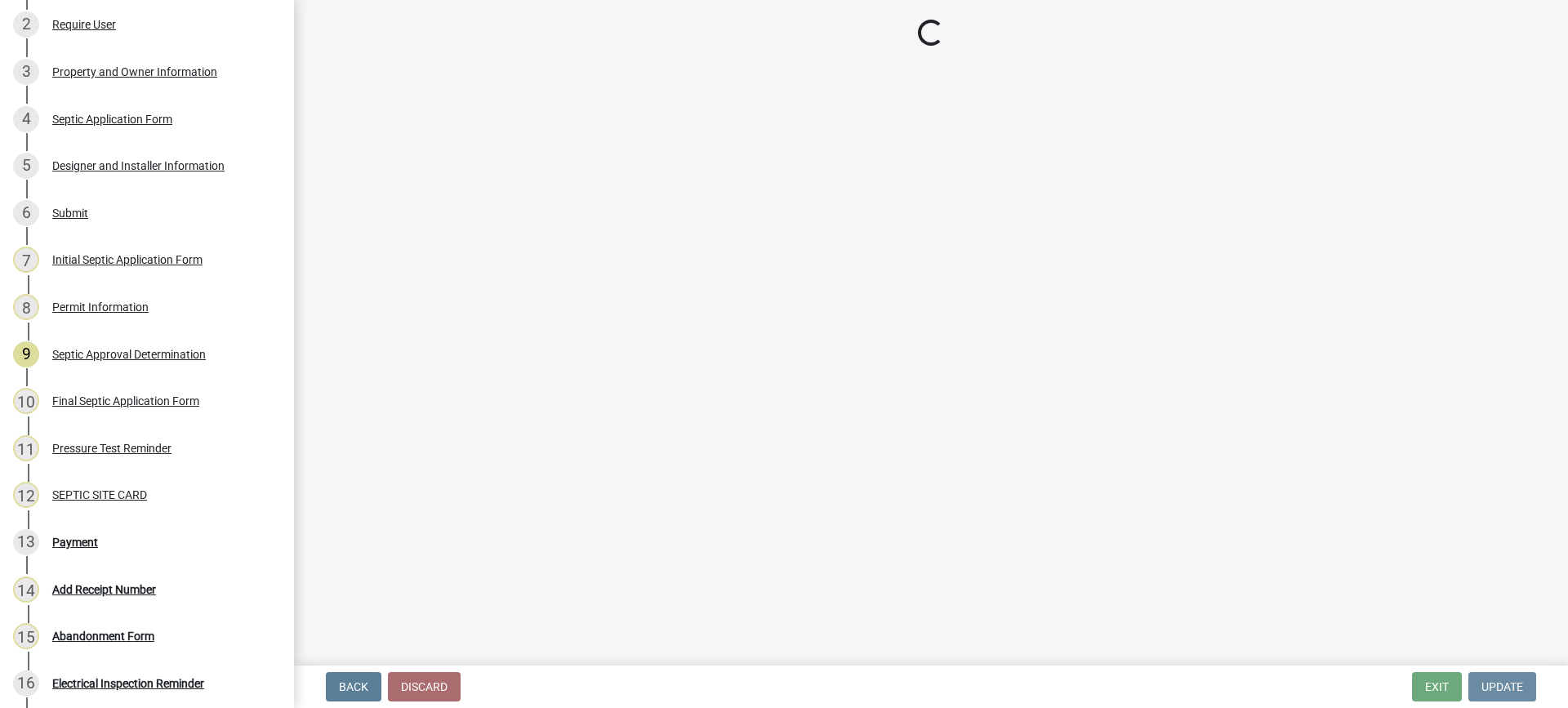
scroll to position [0, 0]
select select "3: 3"
